Goal: Transaction & Acquisition: Purchase product/service

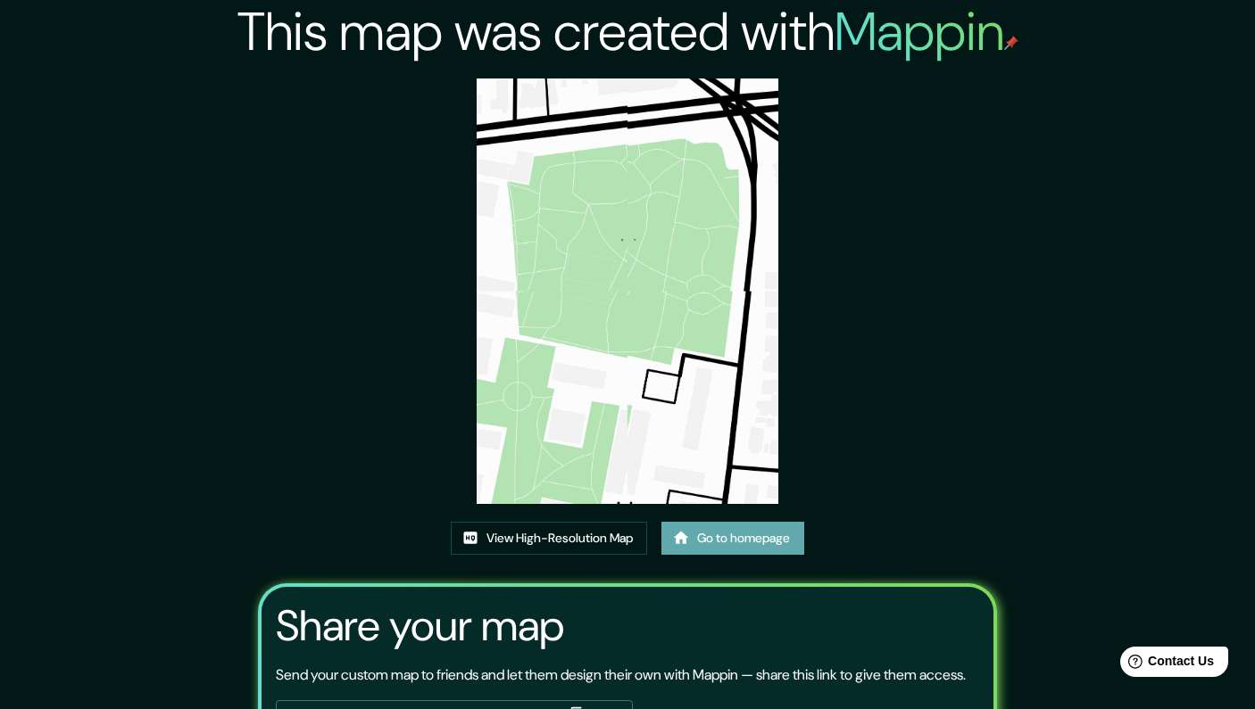
click at [752, 535] on link "Go to homepage" at bounding box center [732, 538] width 143 height 33
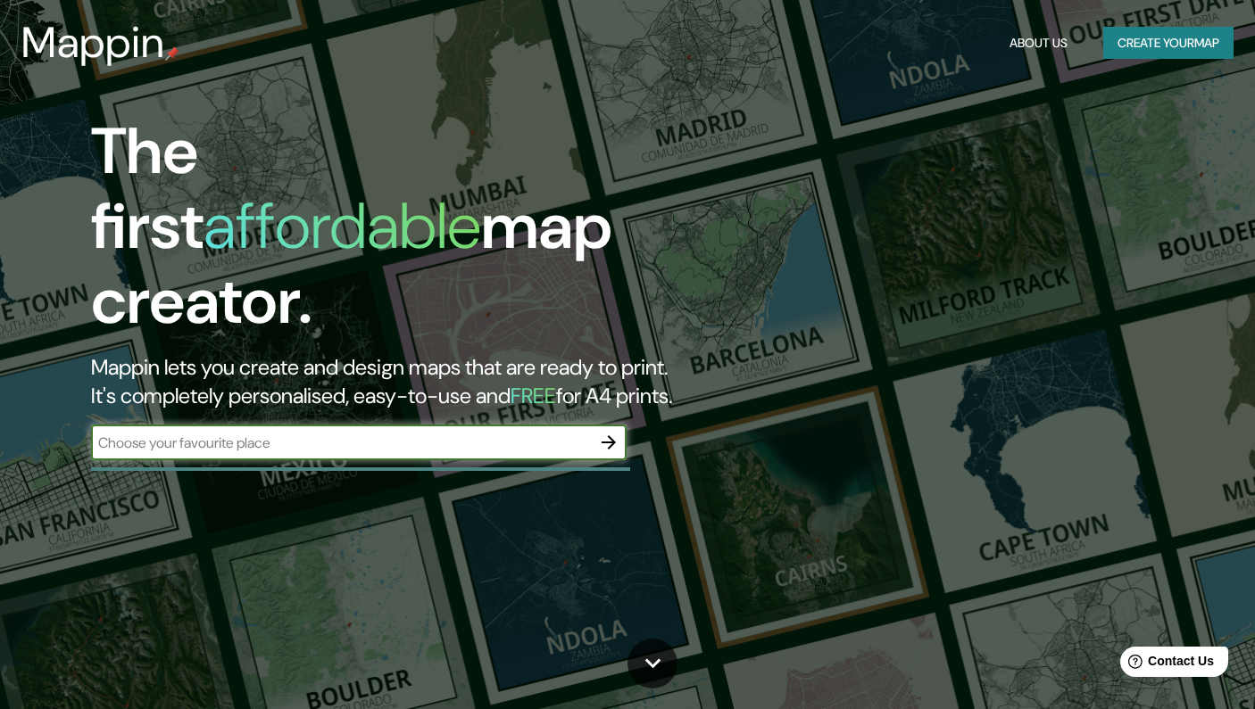
click at [1136, 37] on button "Create your map" at bounding box center [1168, 43] width 130 height 33
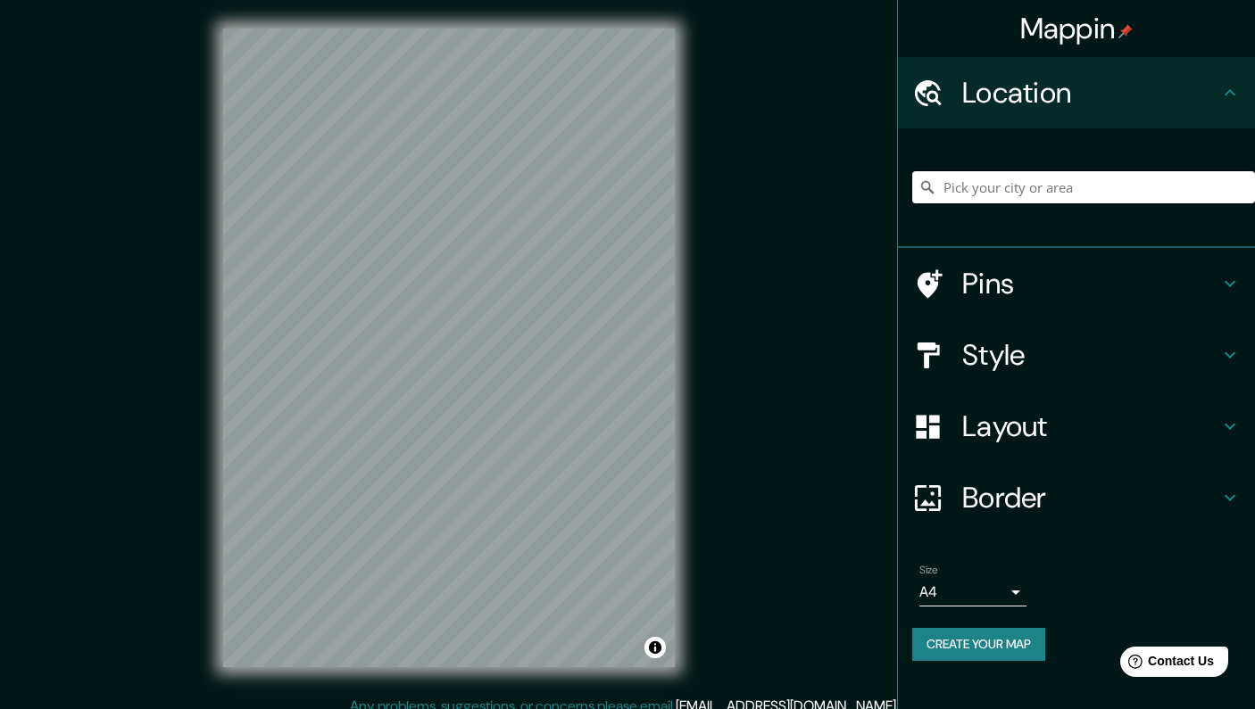
click at [1077, 187] on input "Pick your city or area" at bounding box center [1083, 187] width 343 height 32
paste input "Jaime Eyzaguirre 44 Santiago Chile"
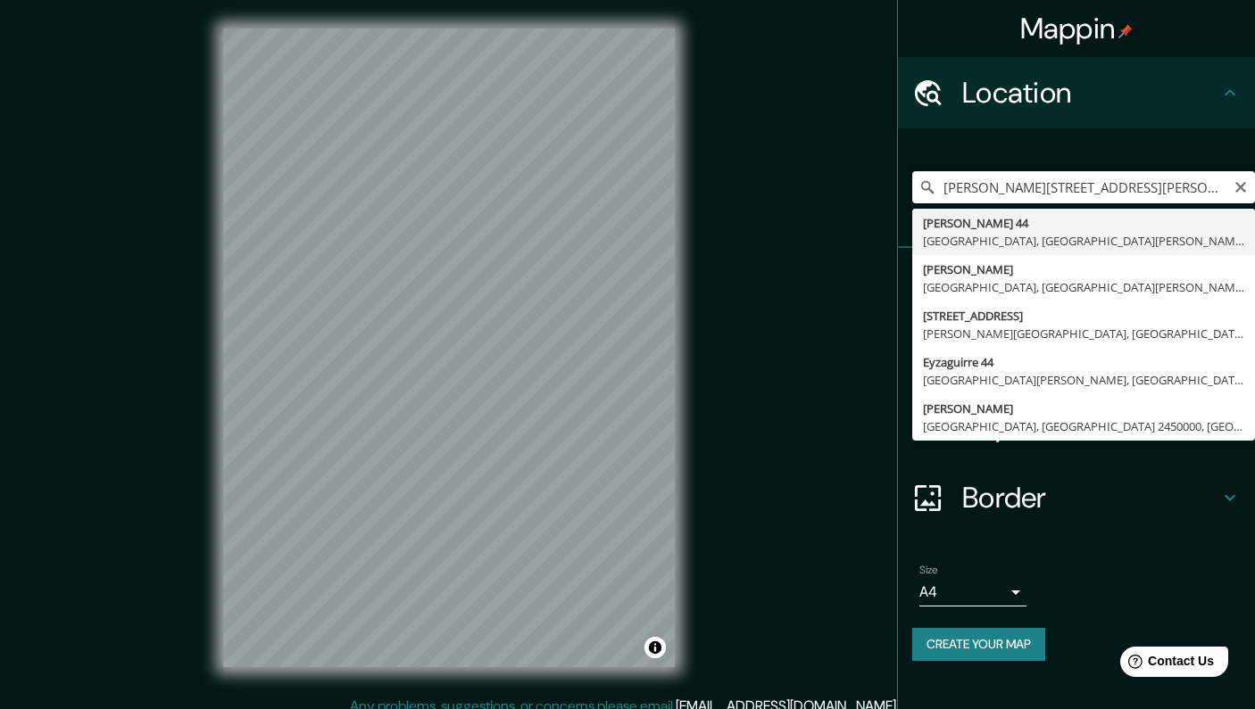
type input "Jaime Eyzaguirre 44, Santiago, Región Metropolitana de Santiago 8320000, Chile"
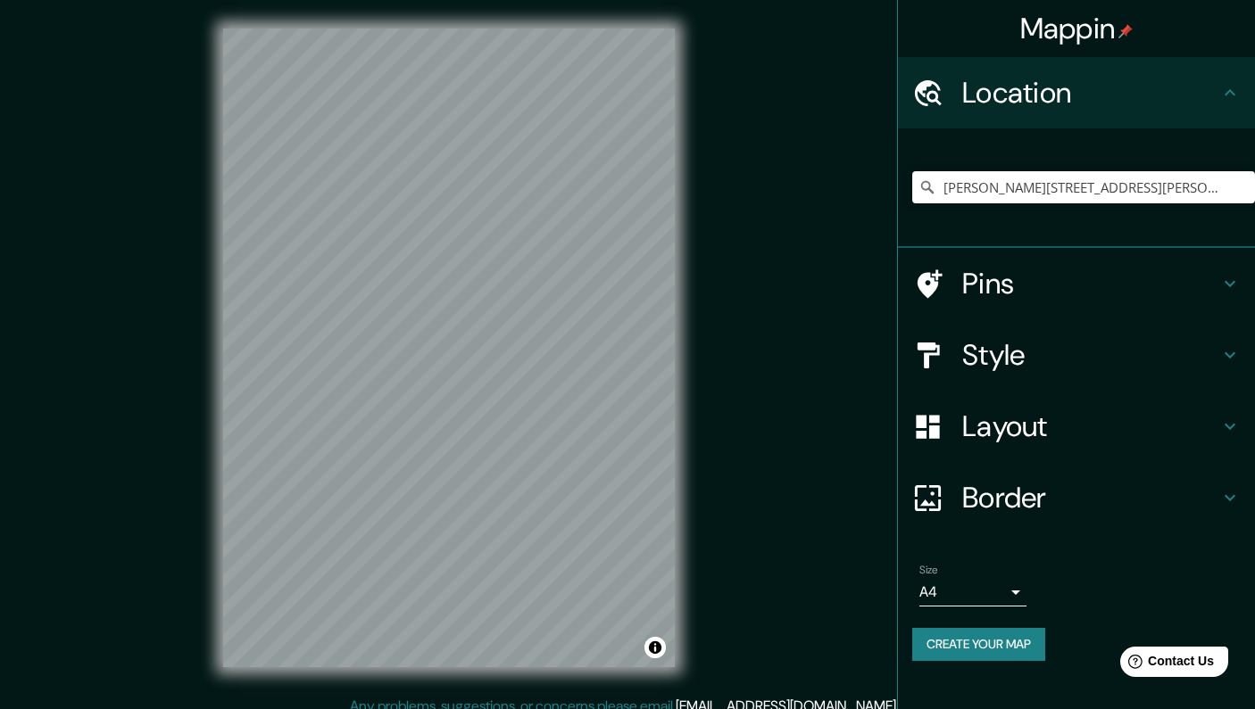
click at [1052, 350] on h4 "Style" at bounding box center [1090, 355] width 257 height 36
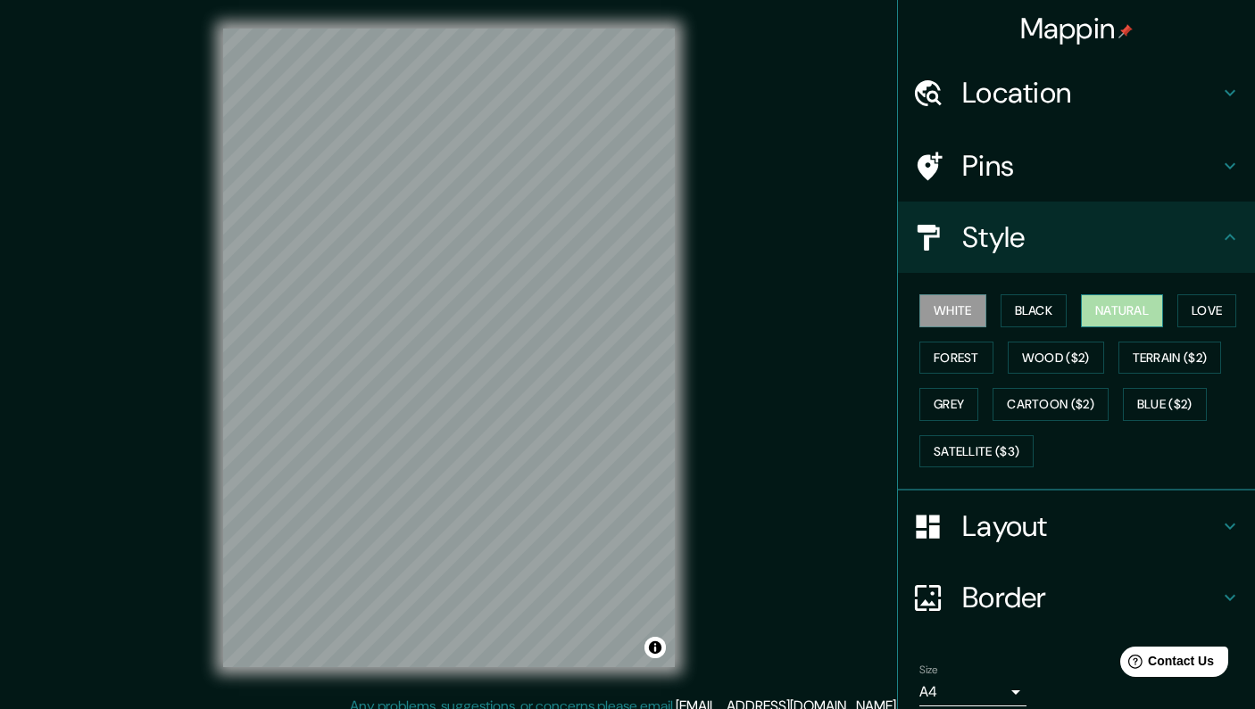
click at [1146, 303] on button "Natural" at bounding box center [1122, 310] width 82 height 33
click at [1231, 242] on icon at bounding box center [1229, 237] width 21 height 21
click at [946, 676] on body "Mappin Location Jaime Eyzaguirre 44, Santiago, Región Metropolitana de Santiago…" at bounding box center [627, 354] width 1255 height 709
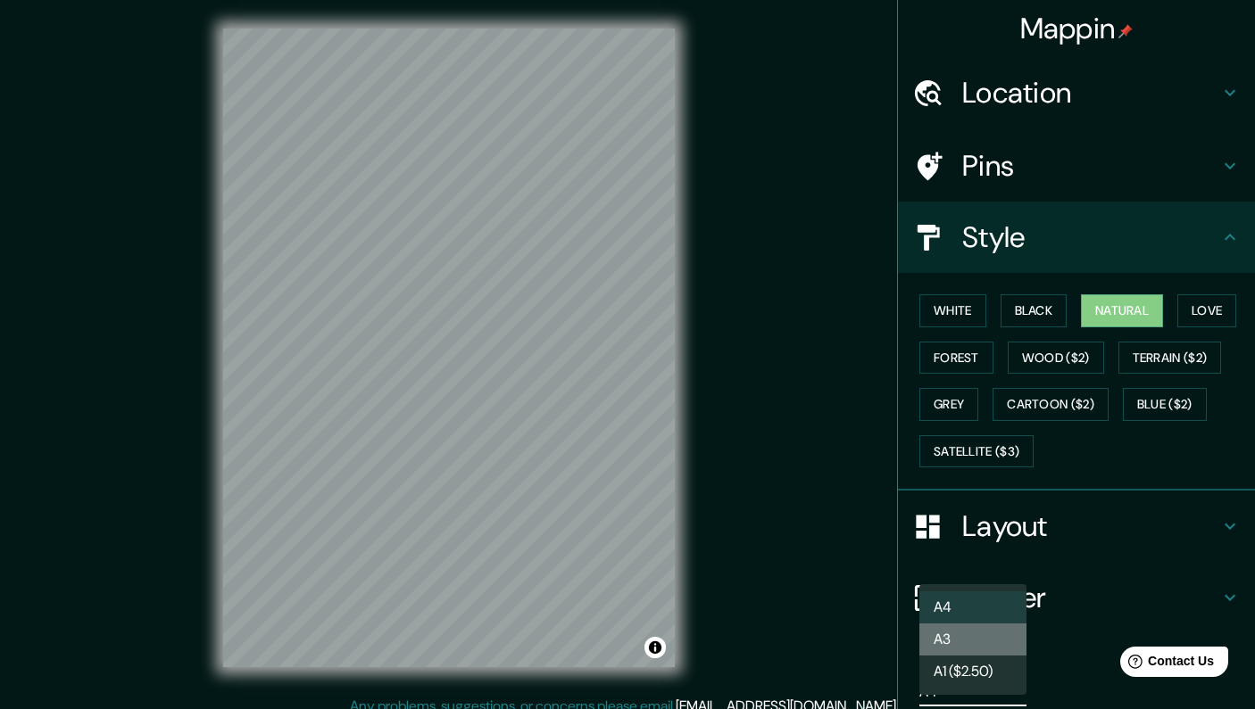
click at [952, 628] on li "A3" at bounding box center [972, 640] width 107 height 32
type input "a4"
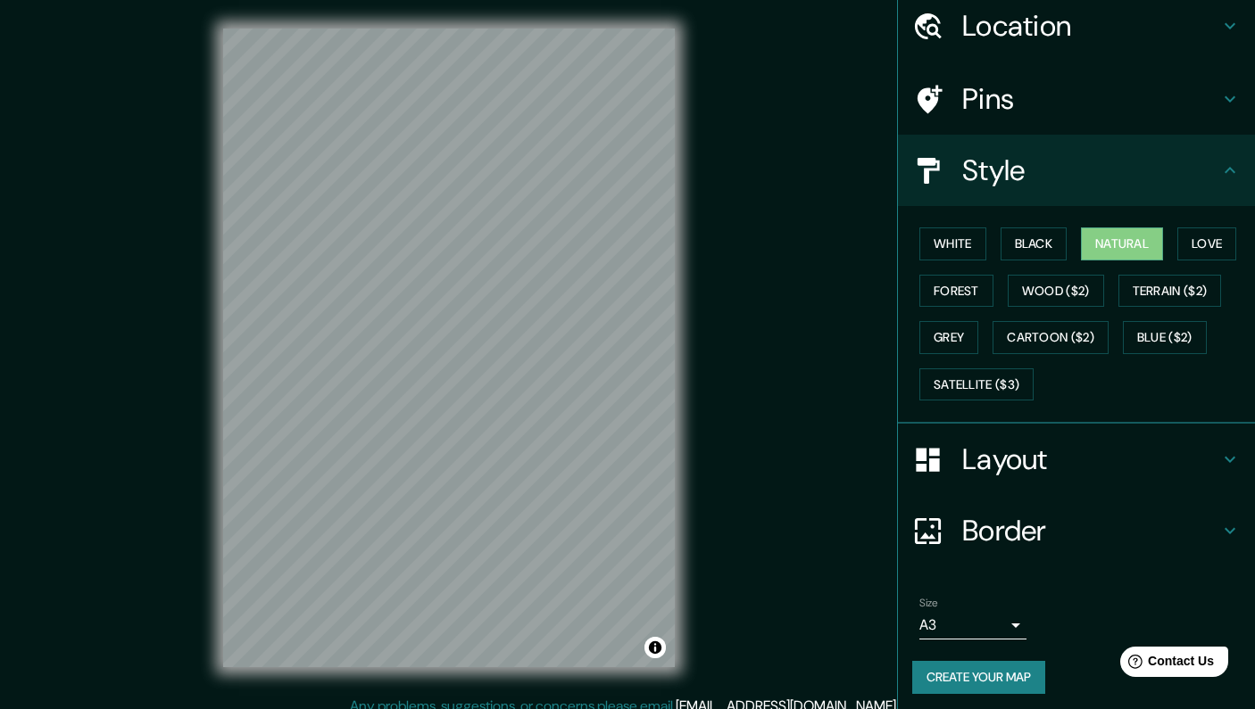
scroll to position [66, 0]
click at [999, 677] on button "Create your map" at bounding box center [978, 678] width 133 height 33
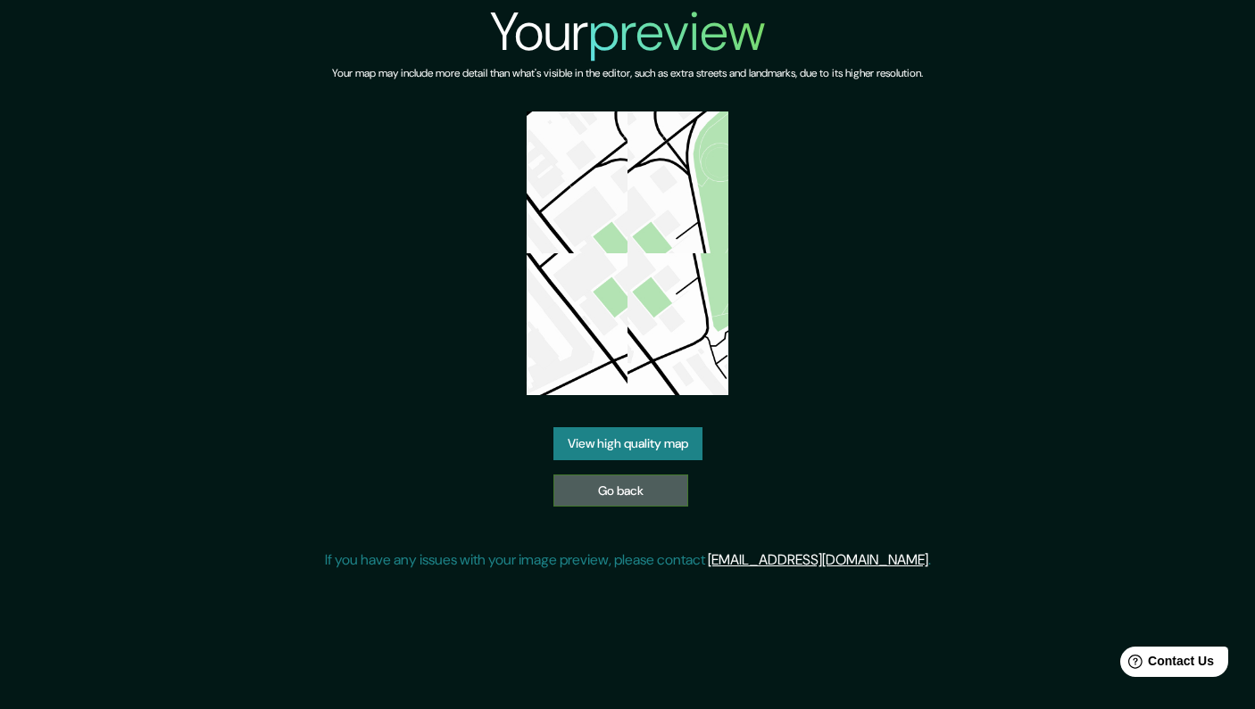
click at [604, 497] on link "Go back" at bounding box center [620, 491] width 135 height 33
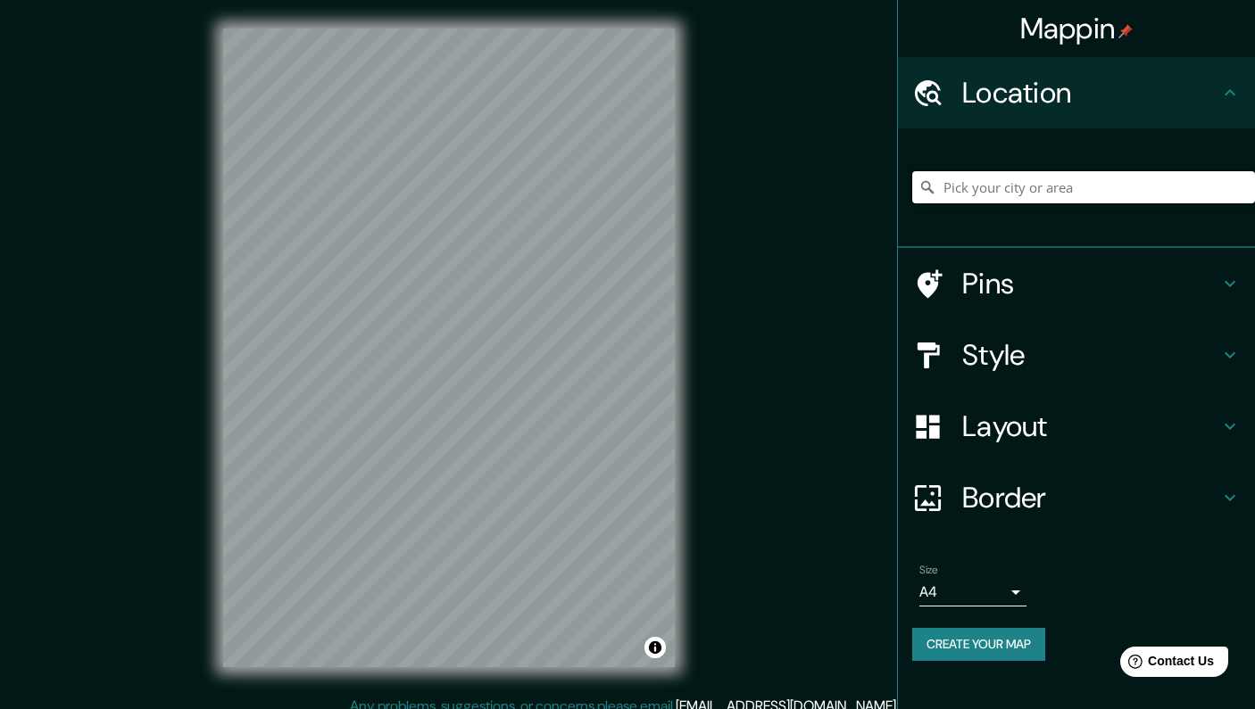
click at [1003, 189] on input "Pick your city or area" at bounding box center [1083, 187] width 343 height 32
paste input "Jaime Eyzaguirre 44 Santiago Chile"
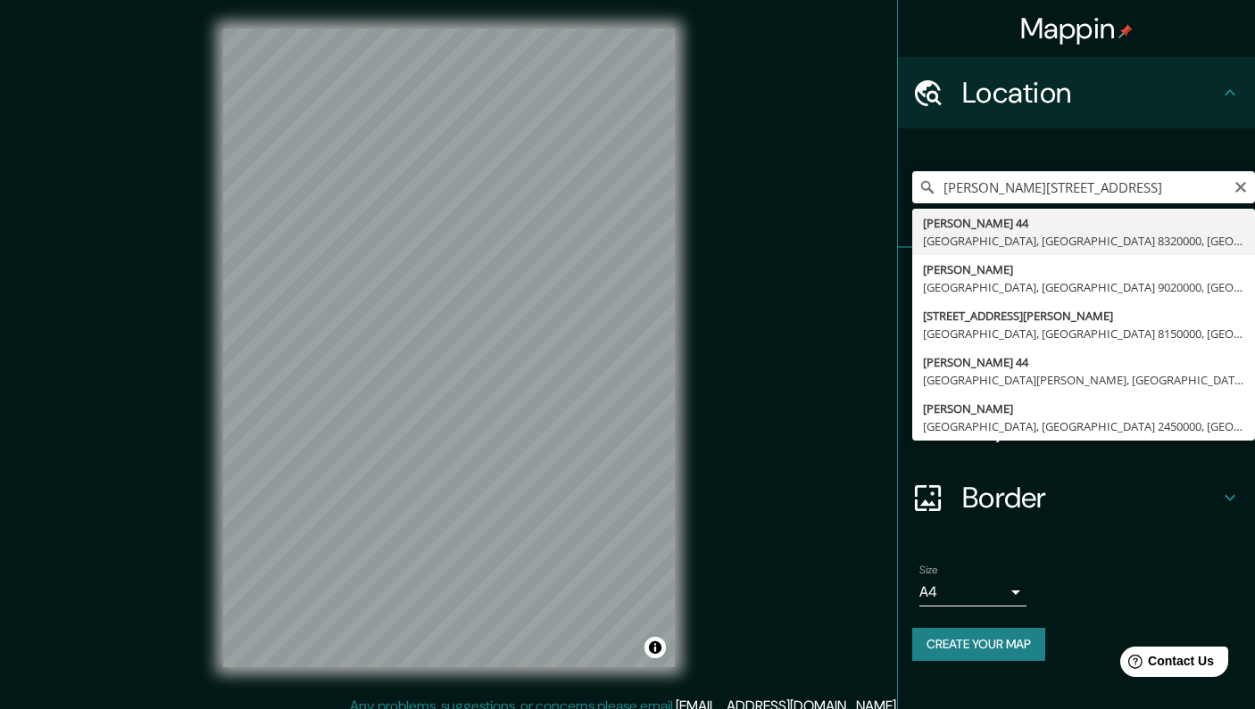
type input "Jaime Eyzaguirre 44, Santiago, Región Metropolitana de Santiago 8320000, Chile"
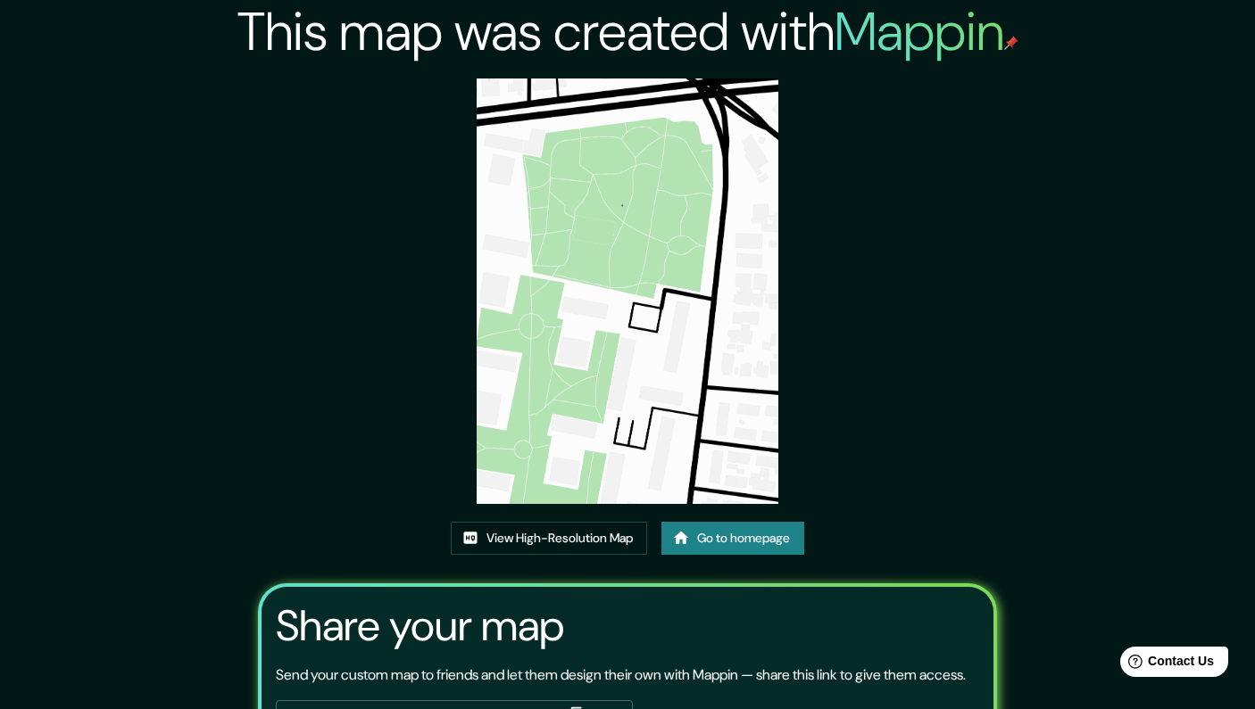
click at [694, 551] on link "Go to homepage" at bounding box center [732, 538] width 143 height 33
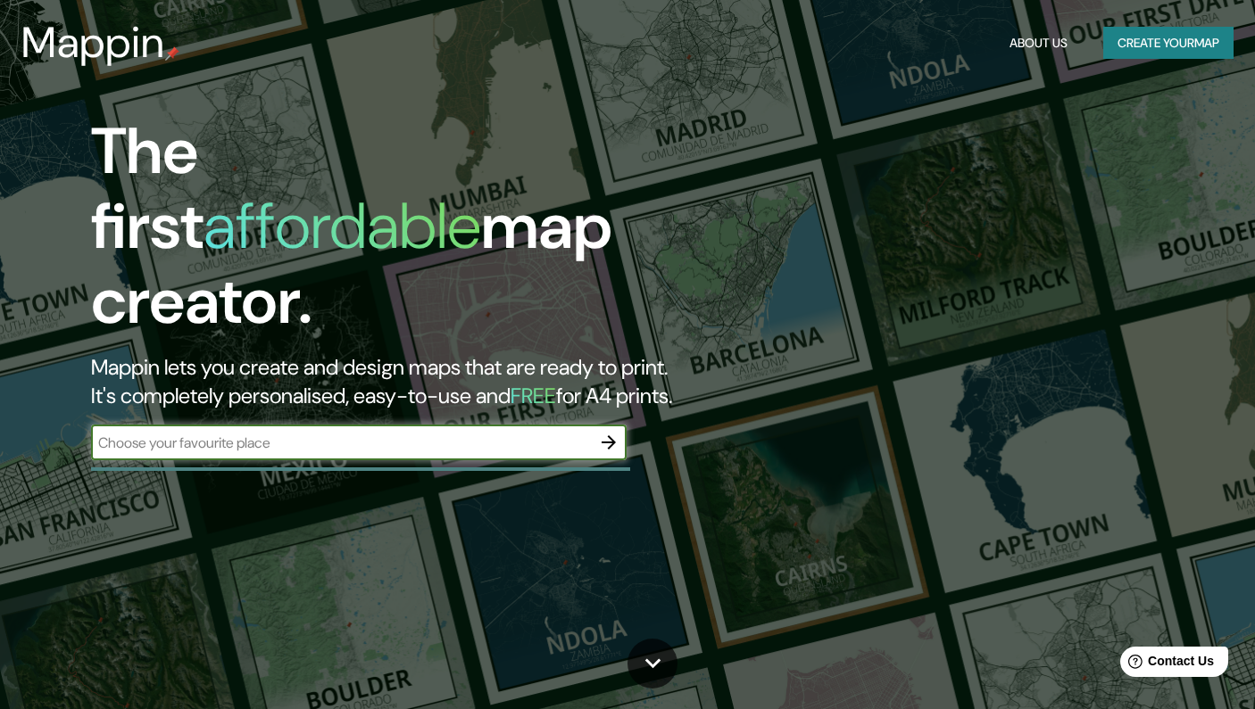
click at [1131, 44] on button "Create your map" at bounding box center [1168, 43] width 130 height 33
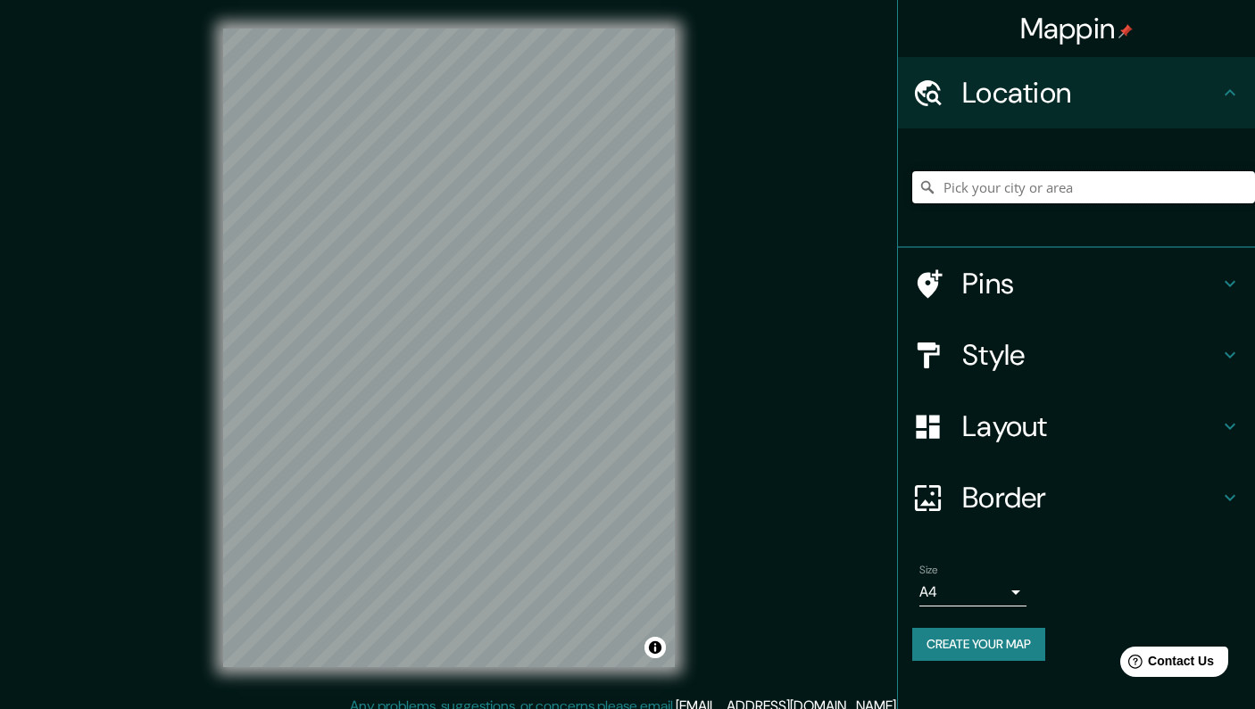
click at [1030, 194] on input "Pick your city or area" at bounding box center [1083, 187] width 343 height 32
paste input "Jaime Eyzaguirre 44 Santiago Chile"
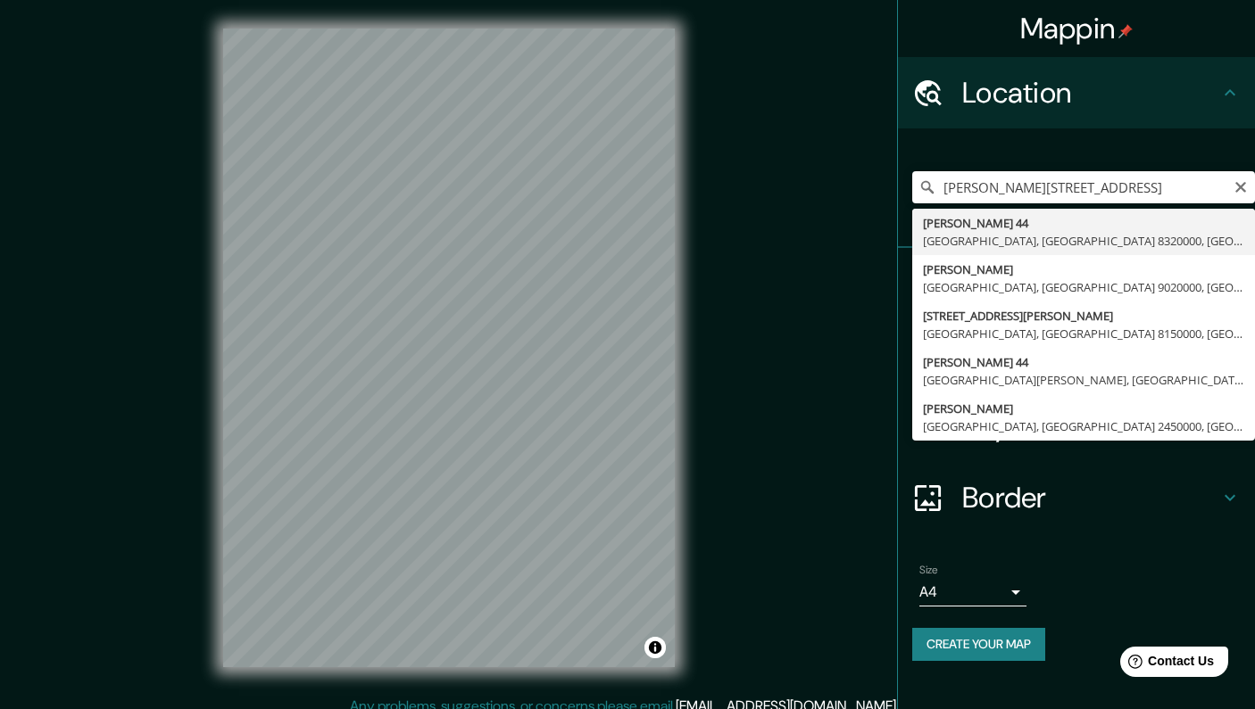
type input "Jaime Eyzaguirre 44, Santiago, Región Metropolitana de Santiago 8320000, Chile"
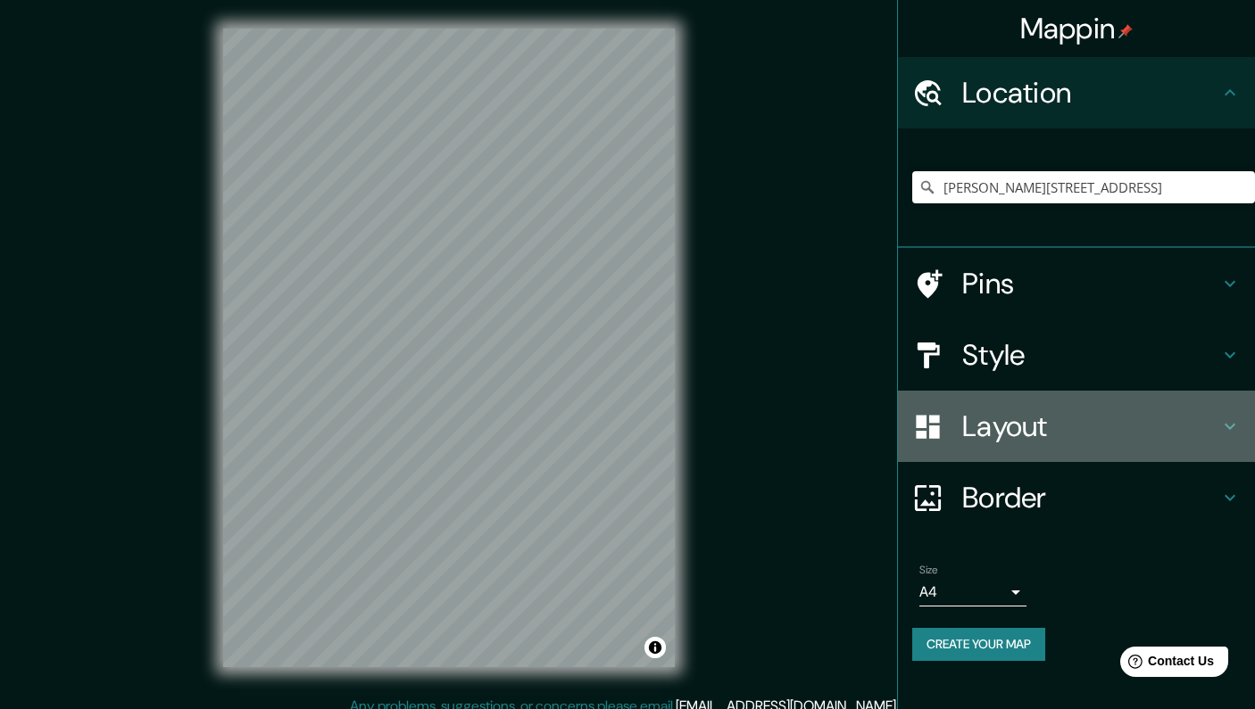
click at [1064, 425] on h4 "Layout" at bounding box center [1090, 427] width 257 height 36
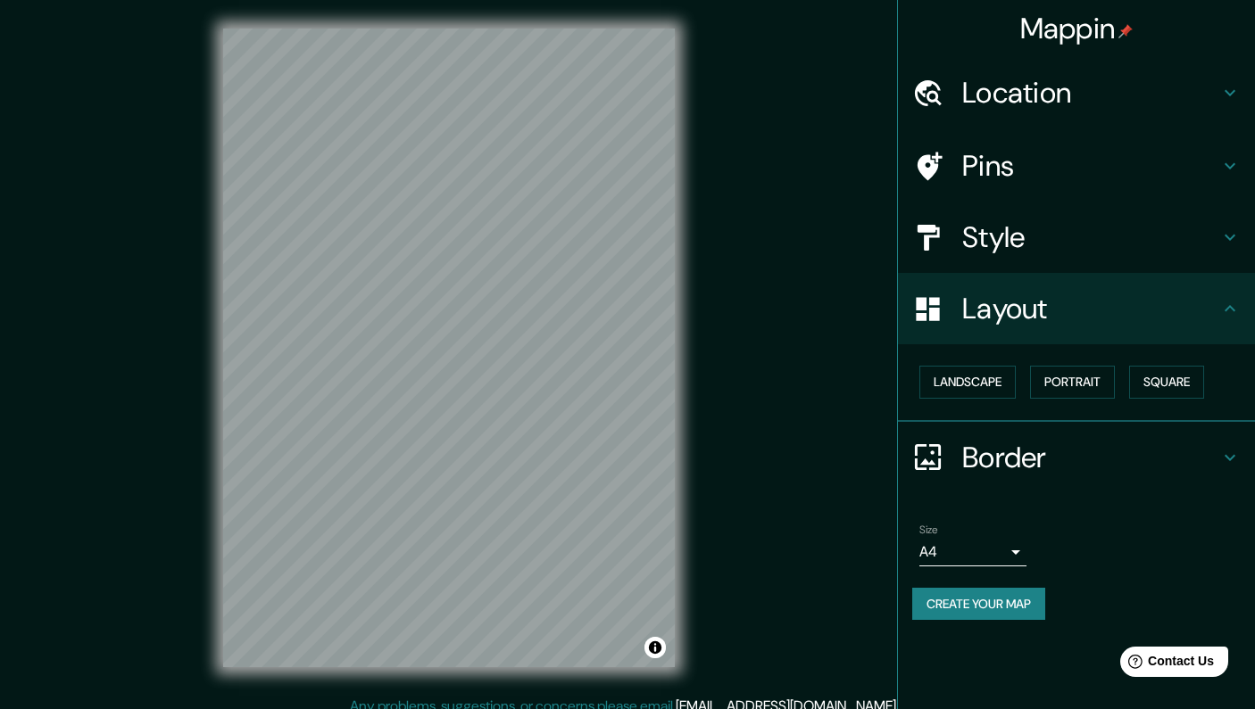
click at [1073, 234] on h4 "Style" at bounding box center [1090, 238] width 257 height 36
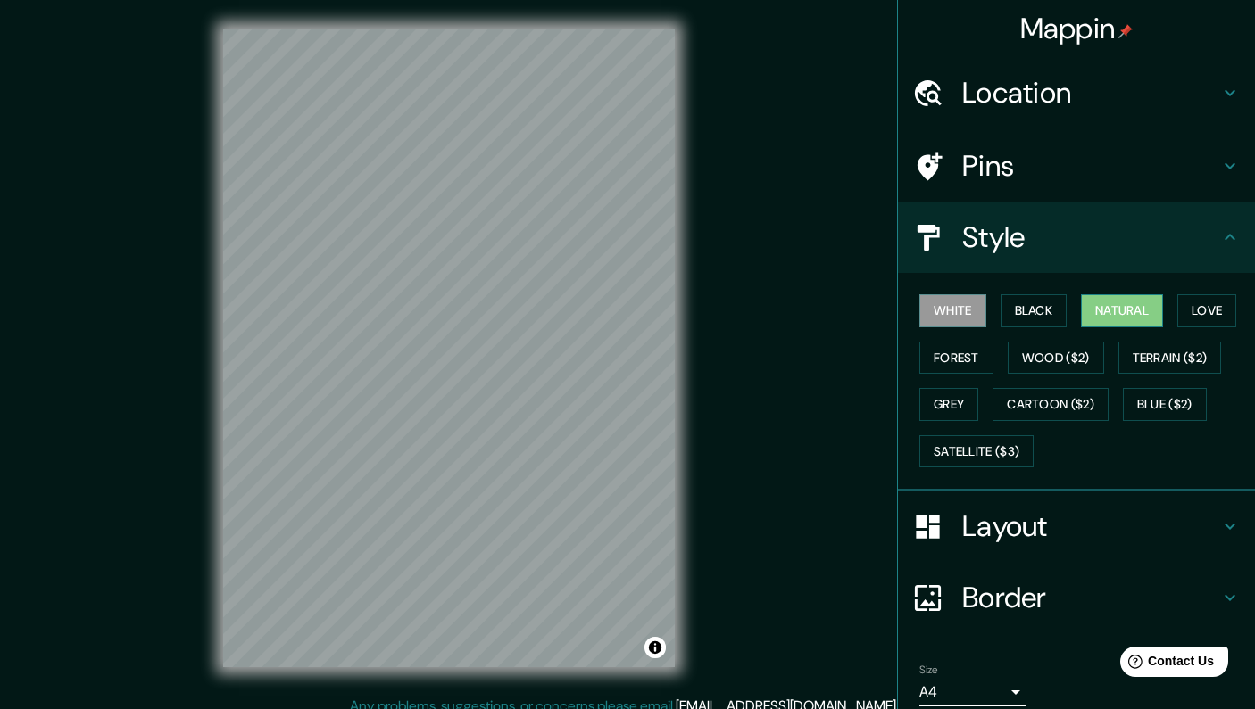
click at [1127, 311] on button "Natural" at bounding box center [1122, 310] width 82 height 33
click at [1090, 528] on h4 "Layout" at bounding box center [1090, 527] width 257 height 36
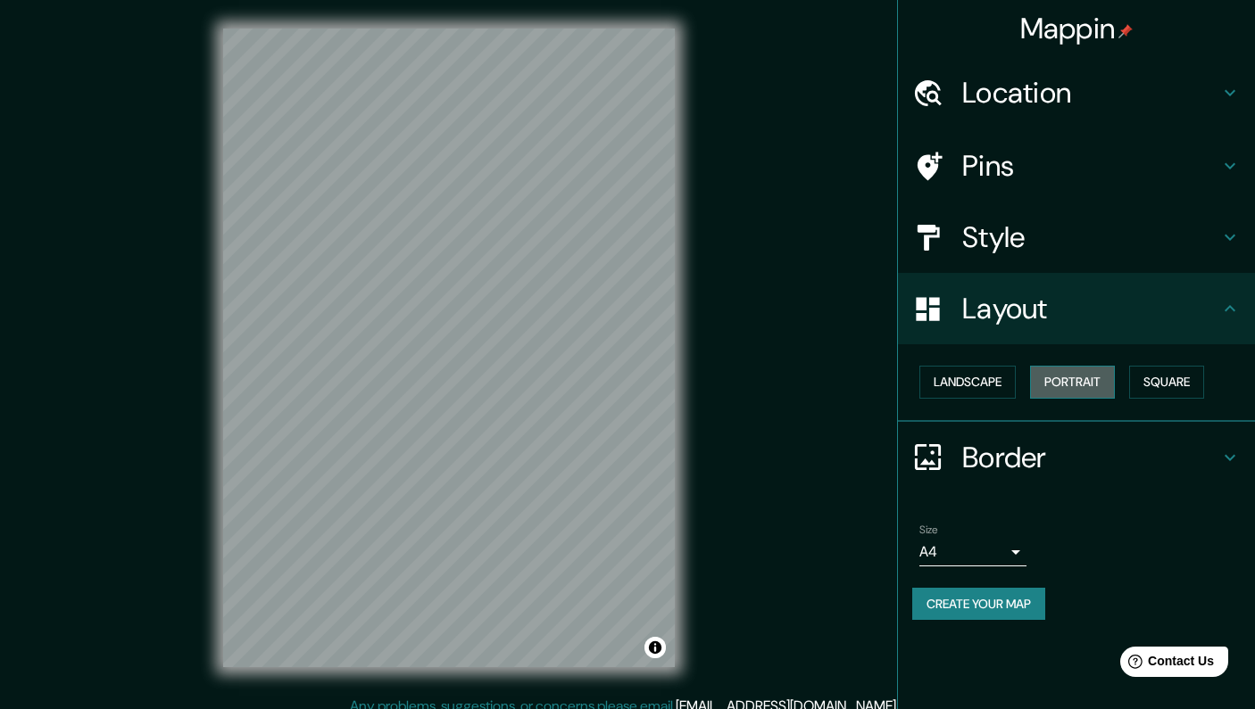
click at [1064, 391] on button "Portrait" at bounding box center [1072, 382] width 85 height 33
click at [979, 377] on button "Landscape" at bounding box center [967, 382] width 96 height 33
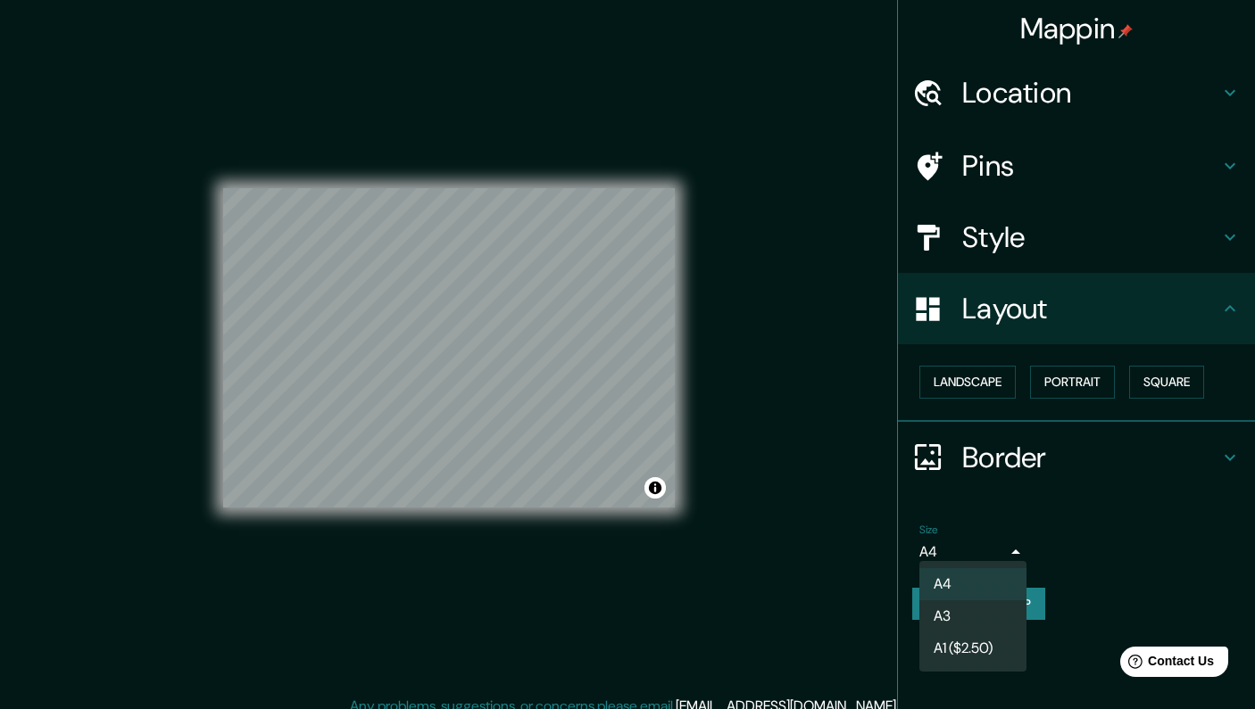
click at [975, 538] on body "Mappin Location Jaime Eyzaguirre 44, Santiago, Región Metropolitana de Santiago…" at bounding box center [627, 354] width 1255 height 709
click at [960, 618] on li "A3" at bounding box center [972, 617] width 107 height 32
type input "a4"
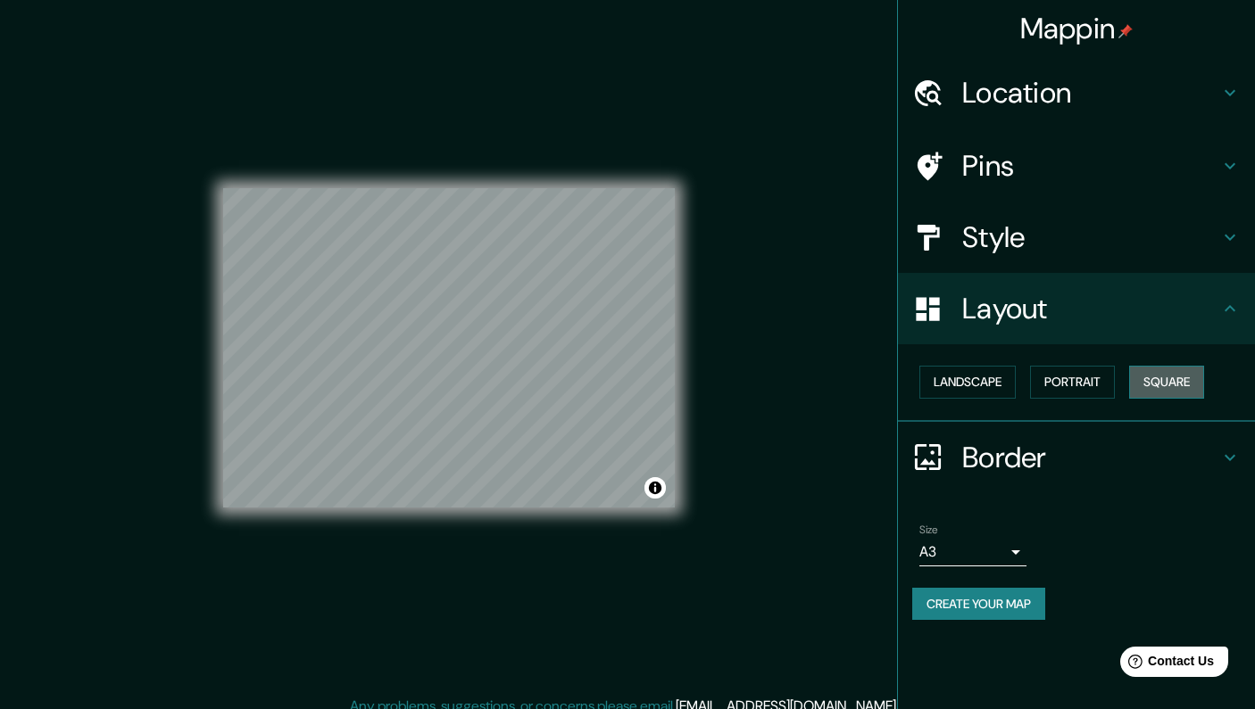
click at [1156, 385] on button "Square" at bounding box center [1166, 382] width 75 height 33
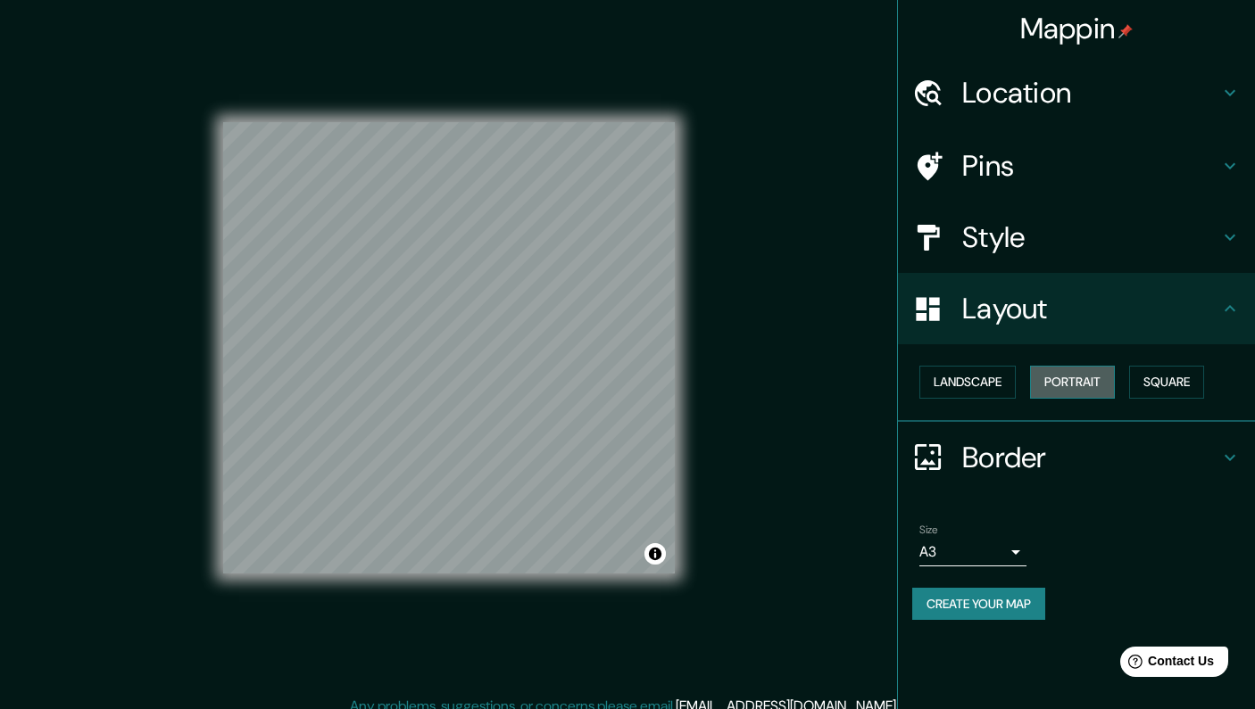
click at [1097, 385] on button "Portrait" at bounding box center [1072, 382] width 85 height 33
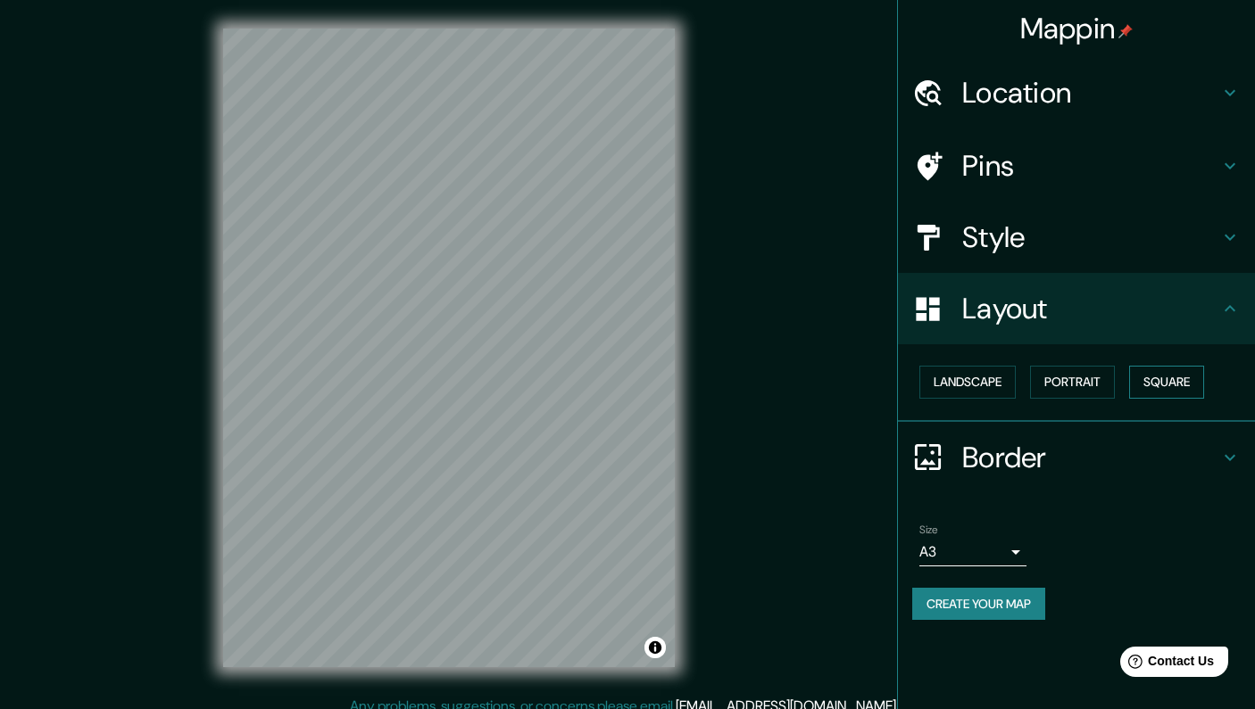
click at [1181, 382] on button "Square" at bounding box center [1166, 382] width 75 height 33
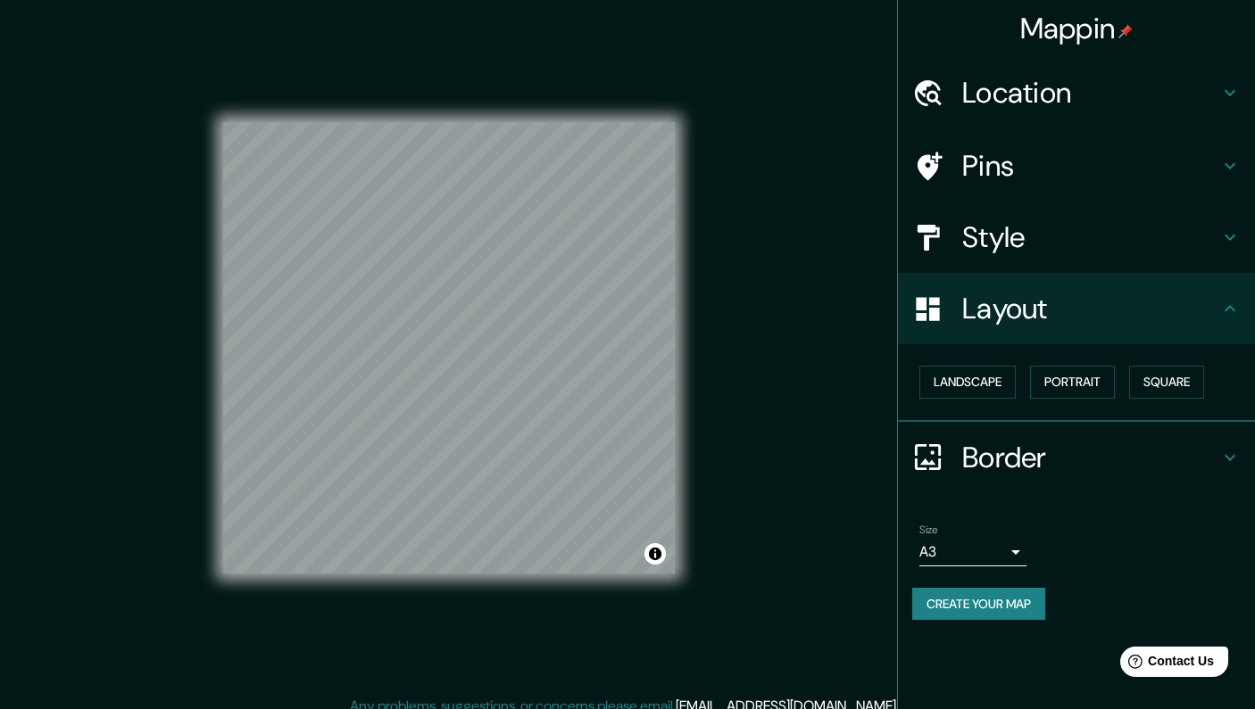
click at [726, 241] on div "Mappin Location Jaime Eyzaguirre 44, Santiago, Región Metropolitana de Santiago…" at bounding box center [627, 362] width 1255 height 725
click at [959, 588] on button "Create your map" at bounding box center [978, 604] width 133 height 33
